Goal: Task Accomplishment & Management: Use online tool/utility

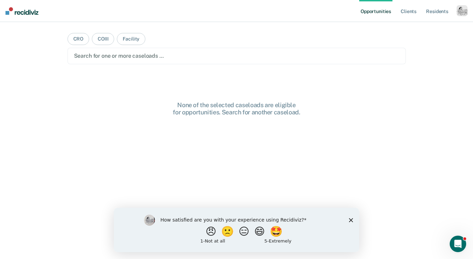
click at [355, 220] on div "How satisfied are you with your experience using Recidiviz? 😠 🙁 😑 😄 🤩 1 - Not a…" at bounding box center [237, 229] width 246 height 44
click at [352, 220] on polygon "Close survey" at bounding box center [351, 219] width 4 height 4
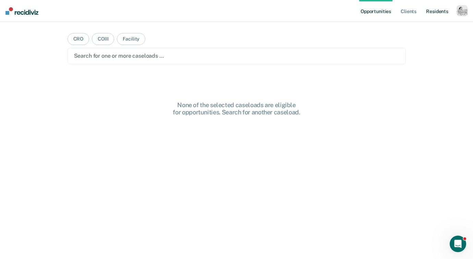
scroll to position [24, 0]
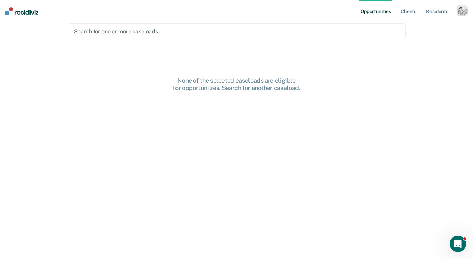
click at [461, 5] on div "button" at bounding box center [462, 10] width 11 height 11
click at [407, 30] on div "Profile How it works Log Out" at bounding box center [435, 37] width 66 height 34
click at [409, 27] on link "Profile" at bounding box center [434, 28] width 55 height 6
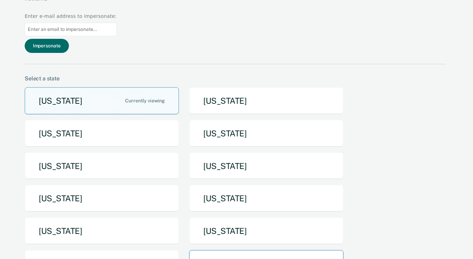
click at [244, 250] on button "[US_STATE]" at bounding box center [266, 263] width 154 height 27
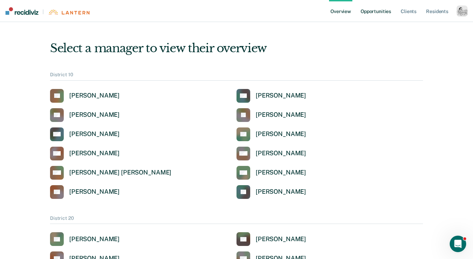
click at [379, 12] on link "Opportunities" at bounding box center [375, 11] width 33 height 22
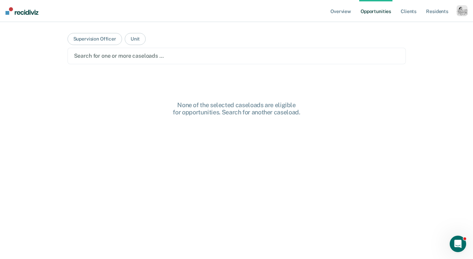
click at [176, 48] on div "Search for one or more caseloads …" at bounding box center [237, 56] width 339 height 16
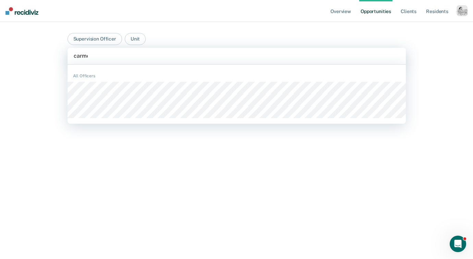
type input "carmen"
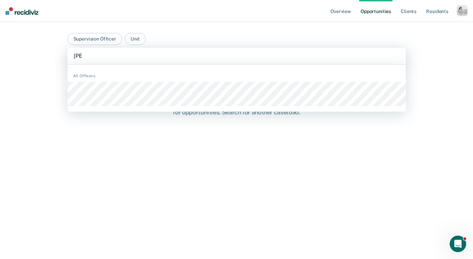
type input "kyle"
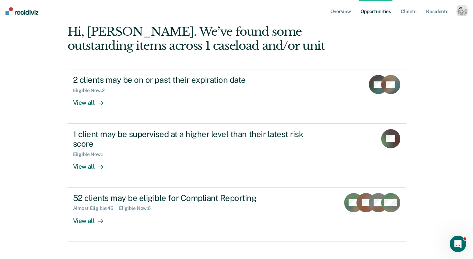
scroll to position [58, 0]
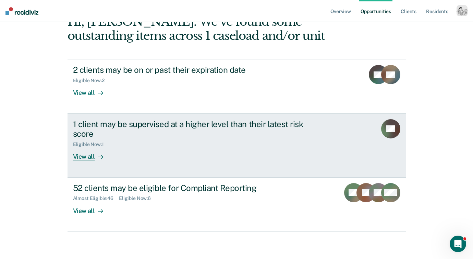
click at [84, 156] on div "View all" at bounding box center [92, 153] width 38 height 13
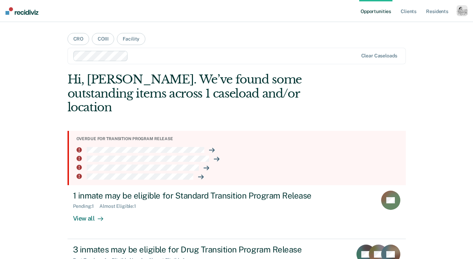
click at [461, 12] on div "button" at bounding box center [462, 10] width 11 height 11
click at [415, 27] on link "Profile" at bounding box center [434, 28] width 55 height 6
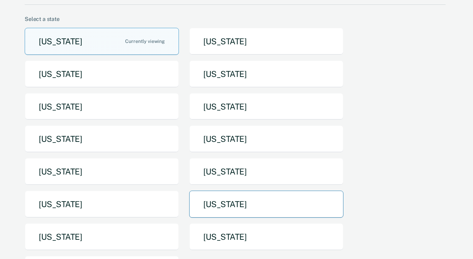
scroll to position [185, 0]
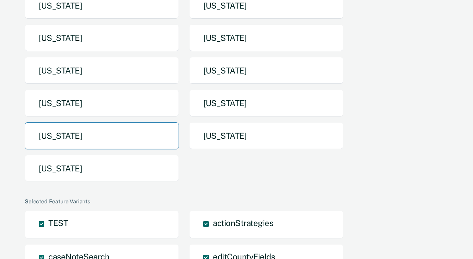
click at [128, 122] on button "[US_STATE]" at bounding box center [102, 135] width 154 height 27
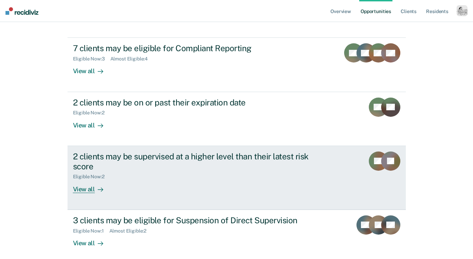
scroll to position [92, 0]
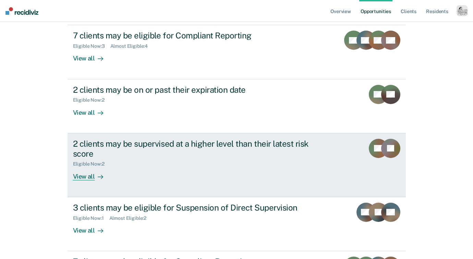
click at [84, 176] on div "View all" at bounding box center [92, 173] width 38 height 13
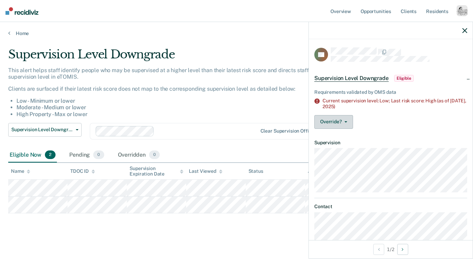
click at [332, 120] on button "Override?" at bounding box center [334, 122] width 39 height 14
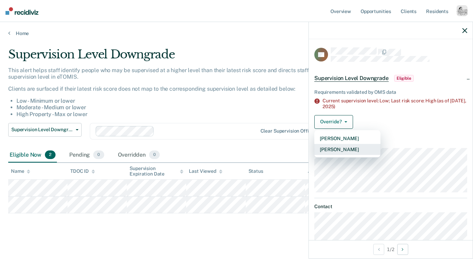
click at [339, 152] on button "[PERSON_NAME]" at bounding box center [348, 149] width 66 height 11
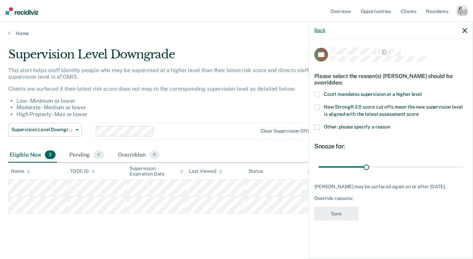
click at [320, 32] on button "Back" at bounding box center [320, 30] width 11 height 6
